Goal: Task Accomplishment & Management: Use online tool/utility

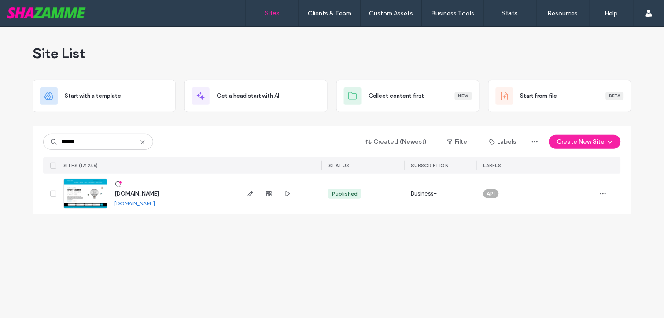
click at [297, 48] on div "Site List" at bounding box center [332, 53] width 599 height 53
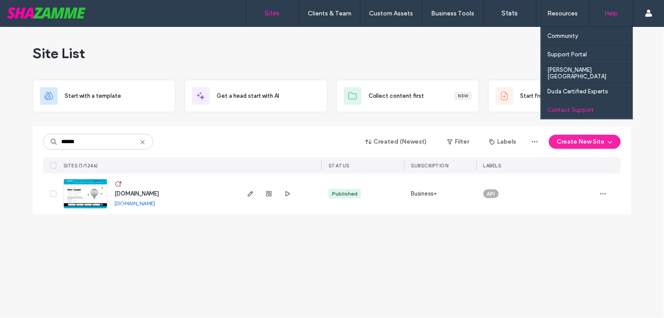
click at [586, 107] on label "Contact Support" at bounding box center [571, 110] width 47 height 7
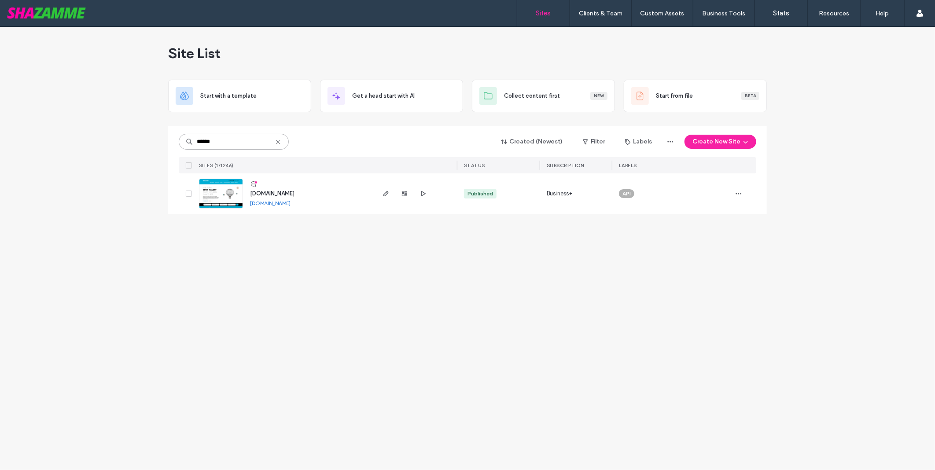
click at [227, 136] on input "******" at bounding box center [234, 142] width 110 height 16
type input "*******"
click at [380, 196] on div at bounding box center [415, 193] width 83 height 41
click at [384, 196] on use "button" at bounding box center [385, 193] width 5 height 5
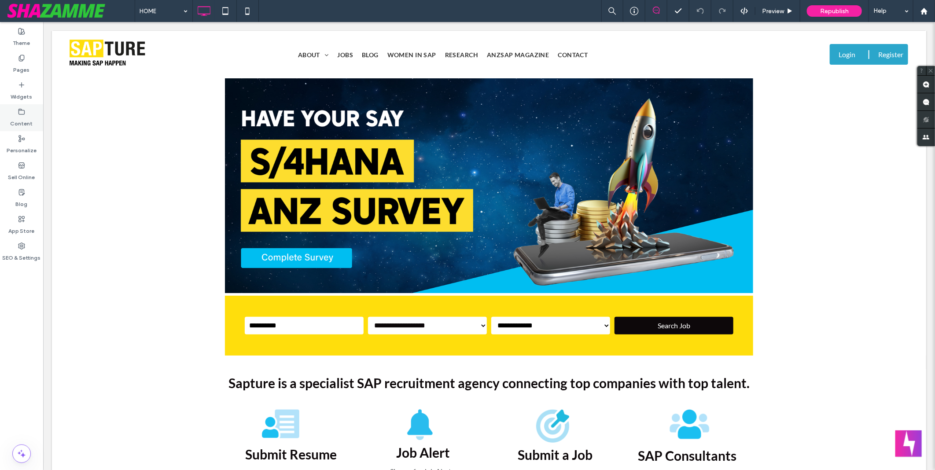
click at [18, 116] on label "Content" at bounding box center [22, 121] width 22 height 12
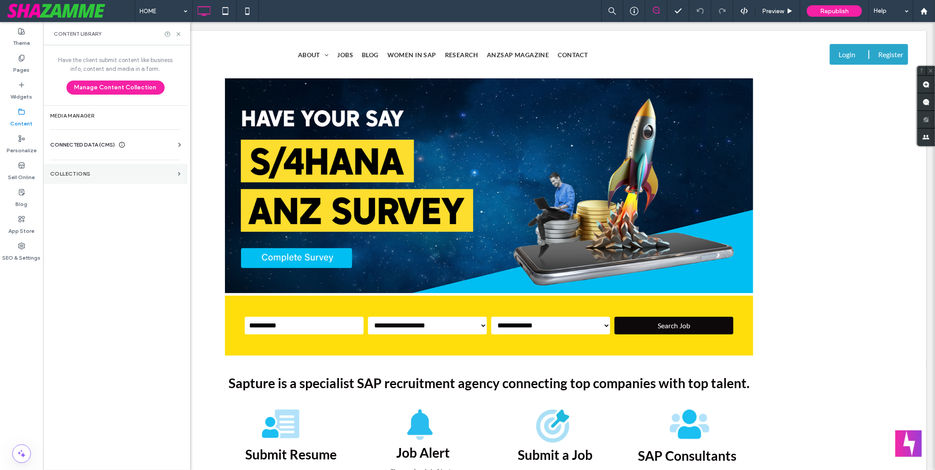
click at [107, 176] on label "Collections" at bounding box center [112, 174] width 124 height 6
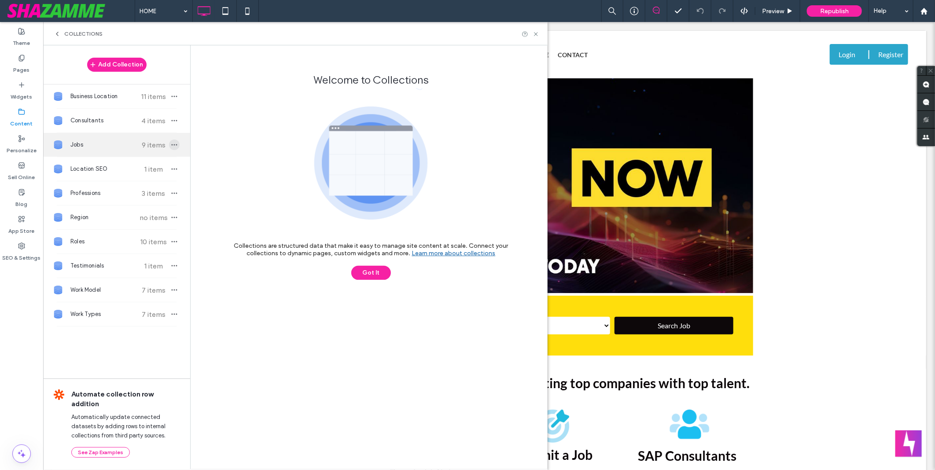
click at [178, 144] on span "button" at bounding box center [174, 145] width 11 height 11
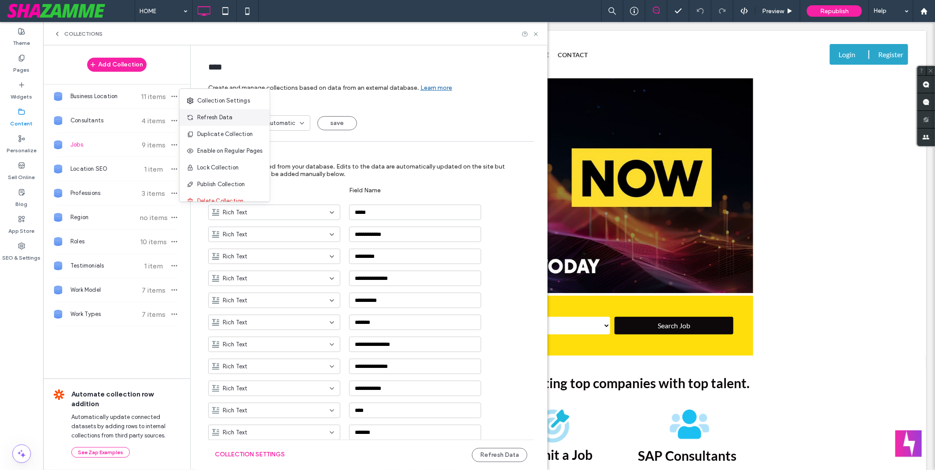
click at [232, 115] on div "Refresh Data" at bounding box center [225, 117] width 90 height 17
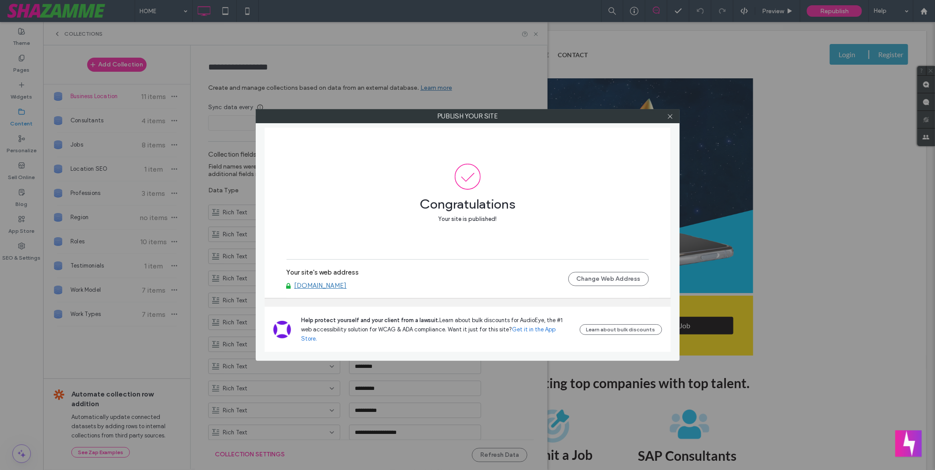
click at [339, 254] on link "www.sapture.com.au" at bounding box center [321, 286] width 52 height 8
